Goal: Transaction & Acquisition: Download file/media

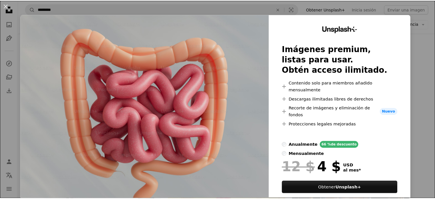
scroll to position [17, 0]
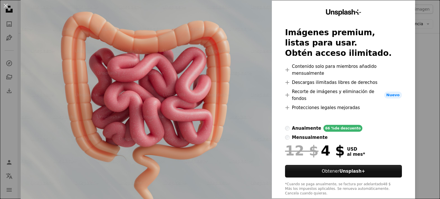
click at [418, 70] on div "An X shape Unsplash+ Imágenes premium, listas para usar. Obtén acceso ilimitado…" at bounding box center [220, 99] width 440 height 199
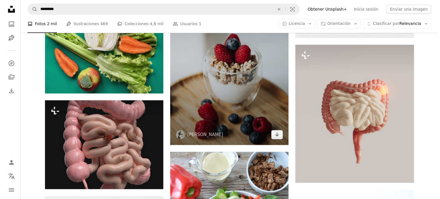
scroll to position [744, 0]
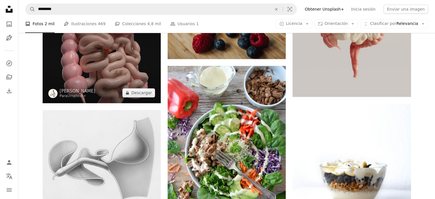
click at [100, 65] on img at bounding box center [102, 58] width 118 height 89
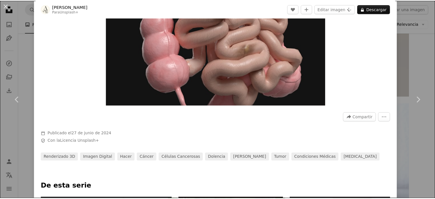
scroll to position [200, 0]
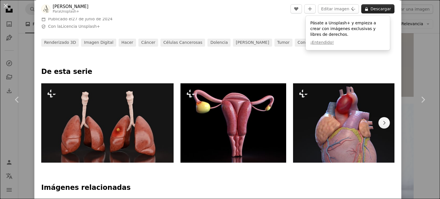
click at [371, 8] on button "A lock Descargar" at bounding box center [377, 8] width 33 height 9
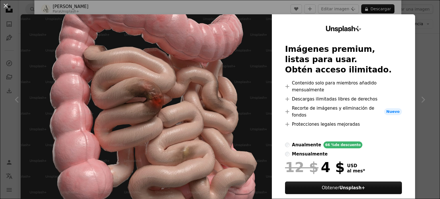
click at [414, 22] on div "An X shape Unsplash+ Imágenes premium, listas para usar. Obtén acceso ilimitado…" at bounding box center [220, 99] width 440 height 199
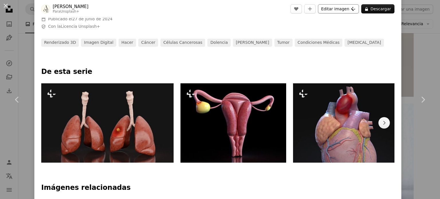
click at [324, 9] on button "Editar imagen Plus sign for Unsplash+" at bounding box center [338, 8] width 41 height 9
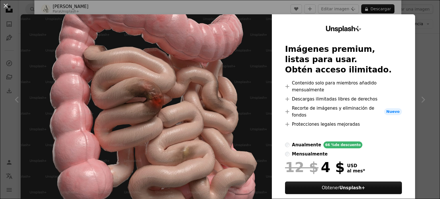
click at [429, 25] on div "An X shape Unsplash+ Imágenes premium, listas para usar. Obtén acceso ilimitado…" at bounding box center [220, 99] width 440 height 199
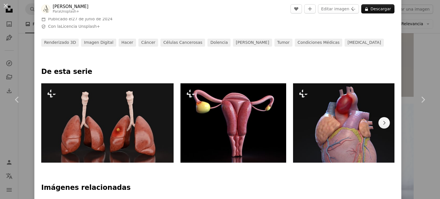
click at [412, 23] on div "An X shape Chevron left Chevron right [PERSON_NAME] Para Unsplash+ A heart A pl…" at bounding box center [220, 99] width 440 height 199
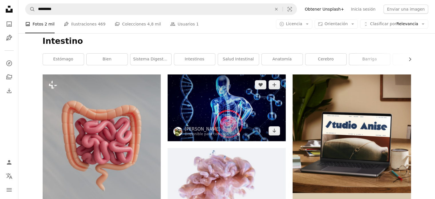
scroll to position [57, 0]
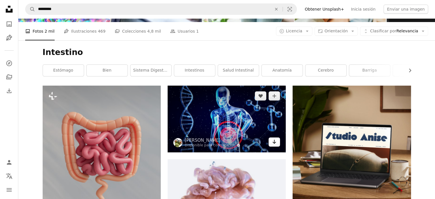
click at [275, 141] on icon "Descargar" at bounding box center [275, 142] width 4 height 4
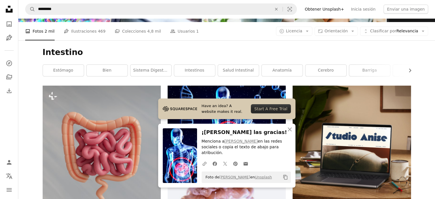
click at [348, 53] on h1 "Intestino" at bounding box center [227, 52] width 369 height 10
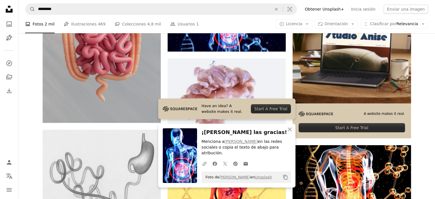
scroll to position [172, 0]
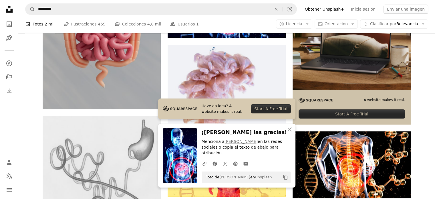
drag, startPoint x: 426, startPoint y: 80, endPoint x: 372, endPoint y: 113, distance: 63.0
click at [290, 133] on icon "An X shape" at bounding box center [289, 129] width 7 height 7
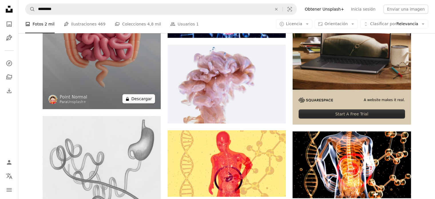
click at [145, 100] on button "A lock Descargar" at bounding box center [138, 98] width 33 height 9
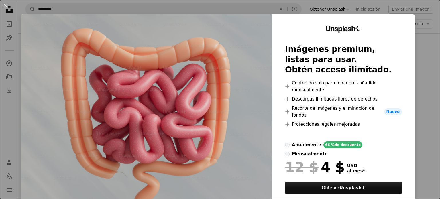
click at [423, 35] on div "An X shape Unsplash+ Imágenes premium, listas para usar. Obtén acceso ilimitado…" at bounding box center [220, 99] width 440 height 199
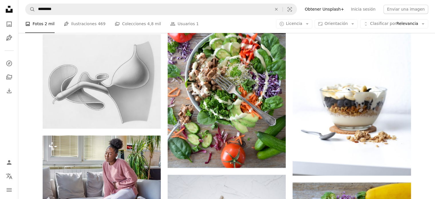
scroll to position [830, 0]
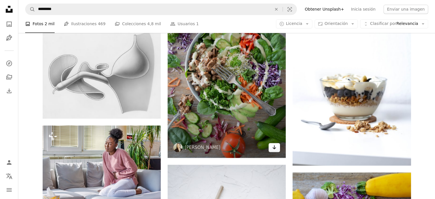
click at [279, 150] on link "Arrow pointing down" at bounding box center [274, 147] width 11 height 9
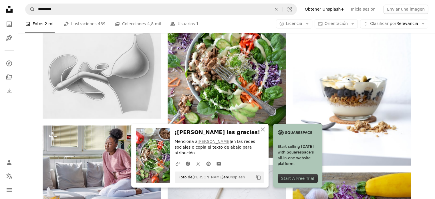
click at [0, 148] on nav "Unsplash logo Página de inicio de Unsplash A photo Pen Tool A compass A stack o…" at bounding box center [9, 99] width 18 height 199
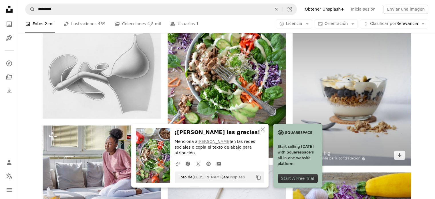
scroll to position [859, 0]
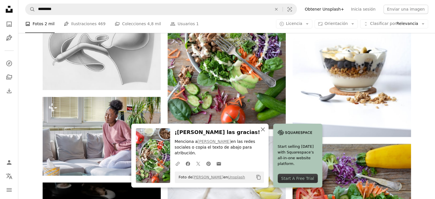
click at [261, 133] on icon "An X shape" at bounding box center [263, 129] width 7 height 7
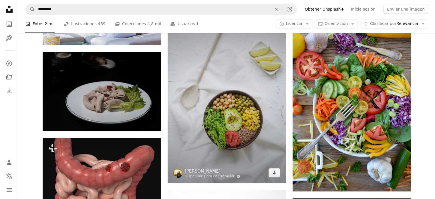
scroll to position [1002, 0]
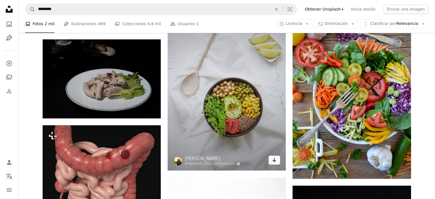
click at [276, 161] on icon "Arrow pointing down" at bounding box center [274, 159] width 5 height 7
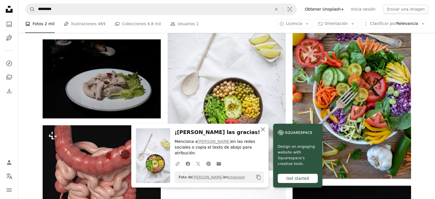
click at [263, 133] on icon "An X shape" at bounding box center [263, 129] width 7 height 7
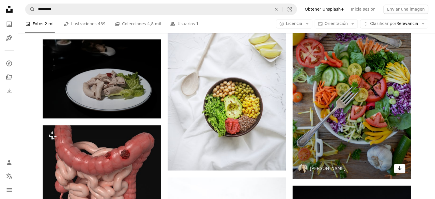
click at [400, 169] on icon "Descargar" at bounding box center [400, 168] width 4 height 4
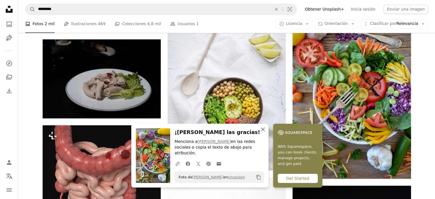
click at [263, 133] on icon "An X shape" at bounding box center [263, 129] width 7 height 7
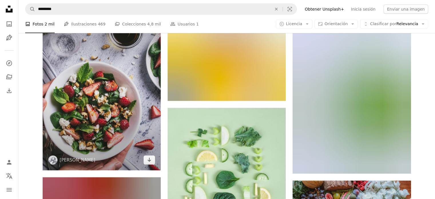
scroll to position [1546, 0]
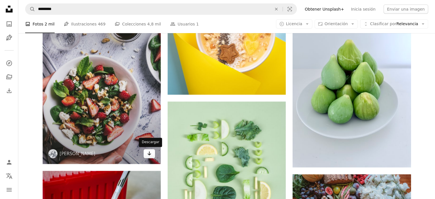
click at [151, 156] on icon "Arrow pointing down" at bounding box center [149, 153] width 5 height 7
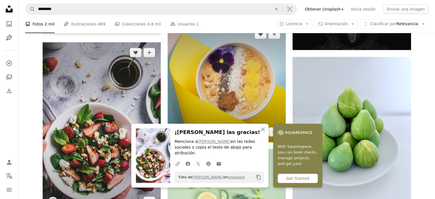
scroll to position [1488, 0]
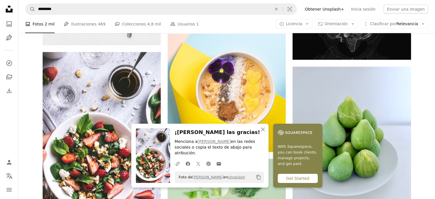
click at [264, 133] on icon "An X shape" at bounding box center [263, 129] width 7 height 7
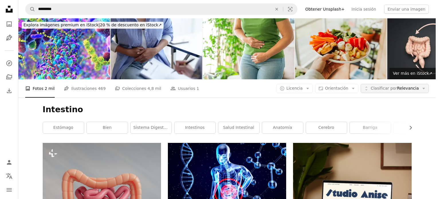
scroll to position [831, 0]
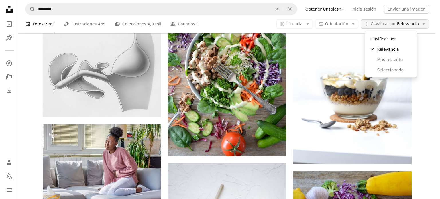
click at [414, 24] on span "Clasificar por Relevancia" at bounding box center [394, 24] width 48 height 6
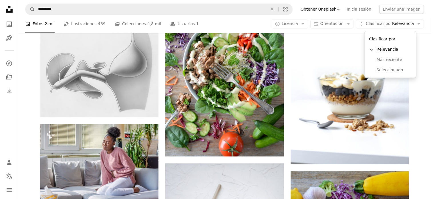
click at [428, 46] on body "Unsplash logo Página de inicio de Unsplash A photo Pen Tool A compass A stack o…" at bounding box center [215, 99] width 431 height 199
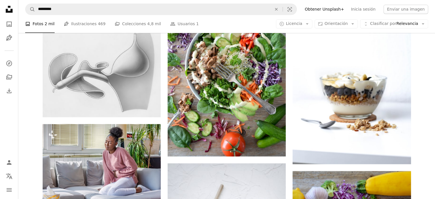
scroll to position [0, 0]
click at [86, 33] on link "Pen Tool Ilustraciones 469" at bounding box center [85, 24] width 42 height 18
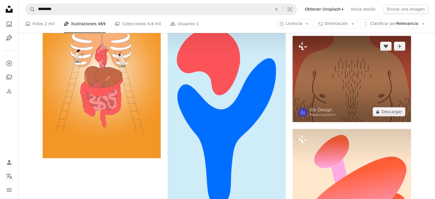
scroll to position [1231, 0]
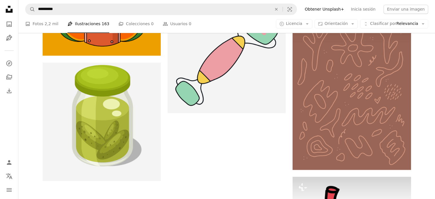
scroll to position [29, 0]
